Goal: Task Accomplishment & Management: Use online tool/utility

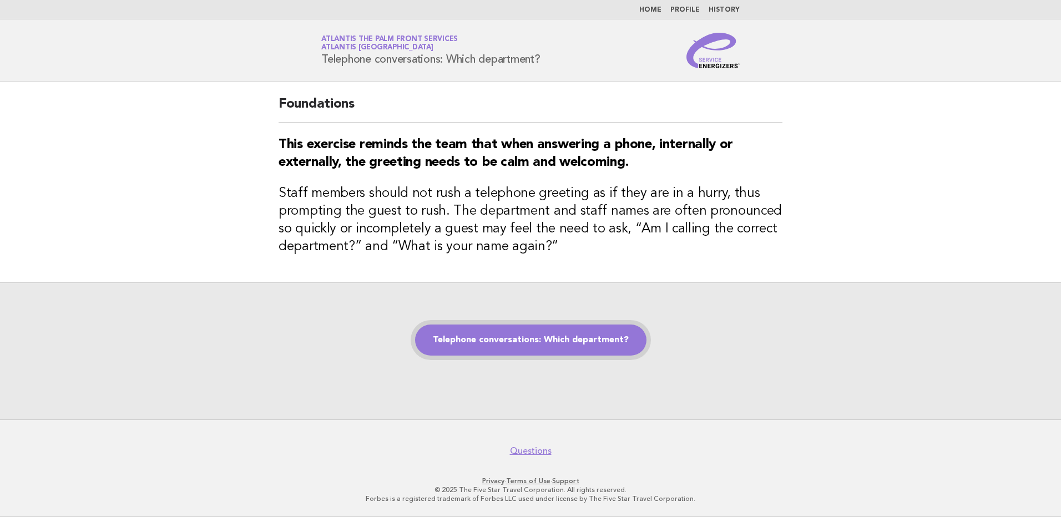
click at [536, 345] on link "Telephone conversations: Which department?" at bounding box center [530, 340] width 231 height 31
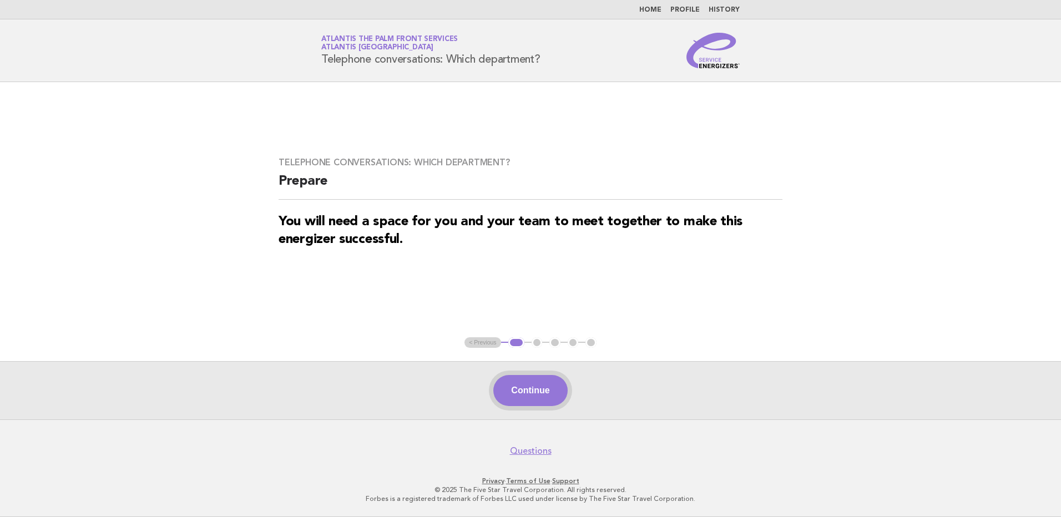
click at [531, 385] on button "Continue" at bounding box center [530, 390] width 74 height 31
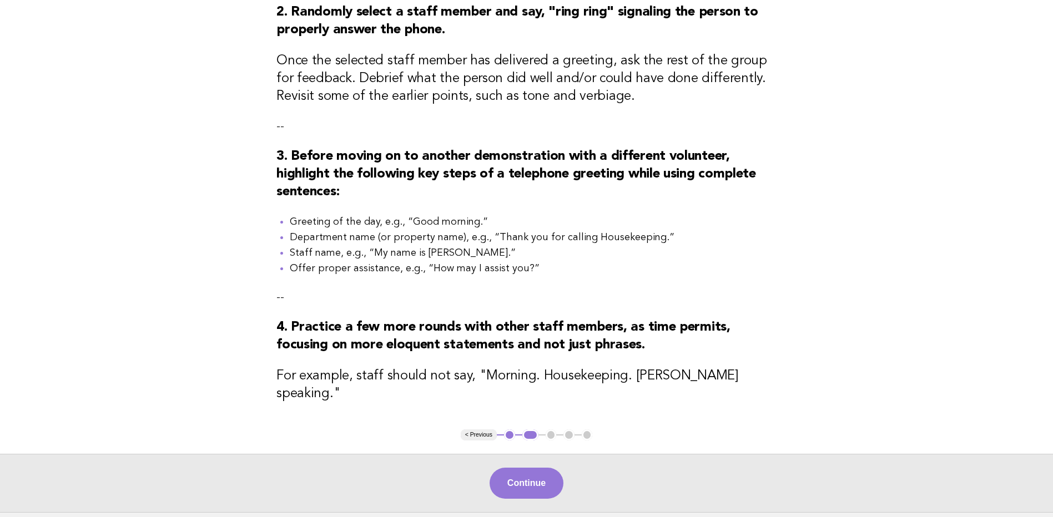
scroll to position [333, 0]
click at [522, 475] on button "Continue" at bounding box center [527, 482] width 74 height 31
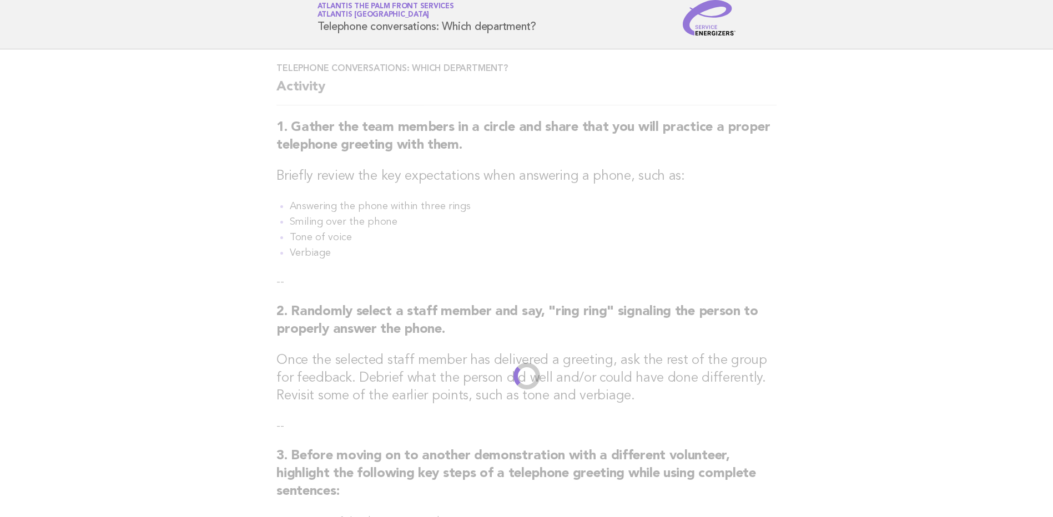
scroll to position [0, 0]
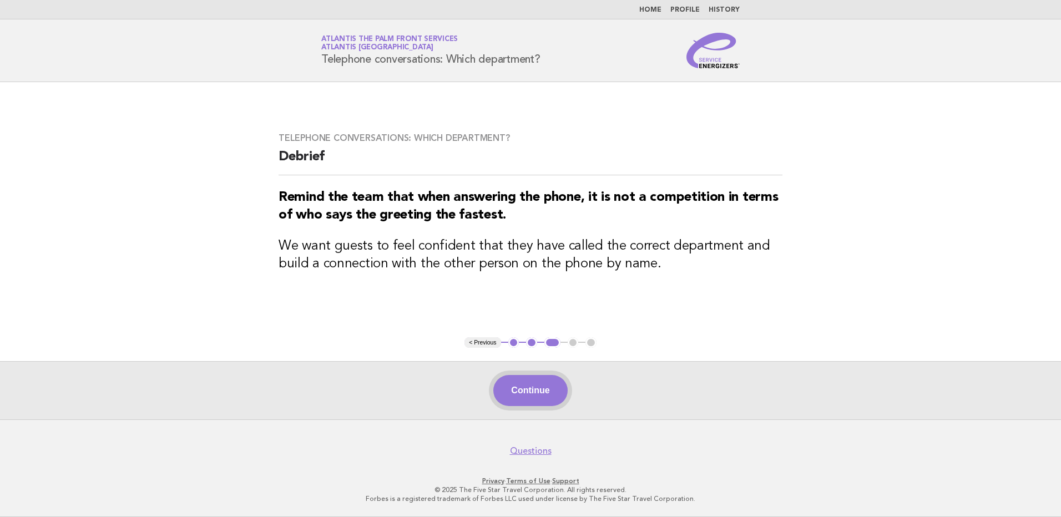
click at [550, 395] on button "Continue" at bounding box center [530, 390] width 74 height 31
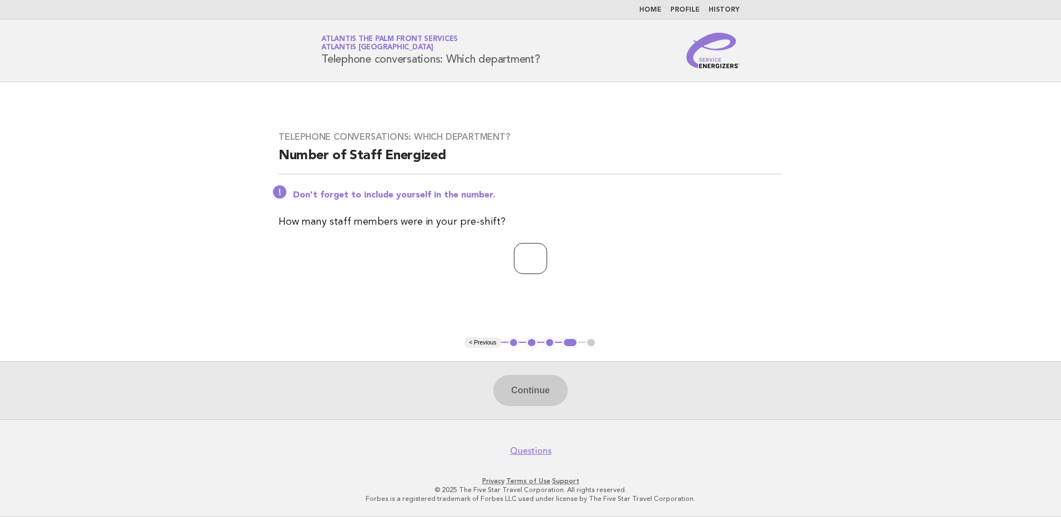
click at [514, 255] on input "number" at bounding box center [530, 258] width 33 height 31
type input "**"
click at [521, 401] on button "Continue" at bounding box center [530, 390] width 74 height 31
